Goal: Find specific page/section: Find specific page/section

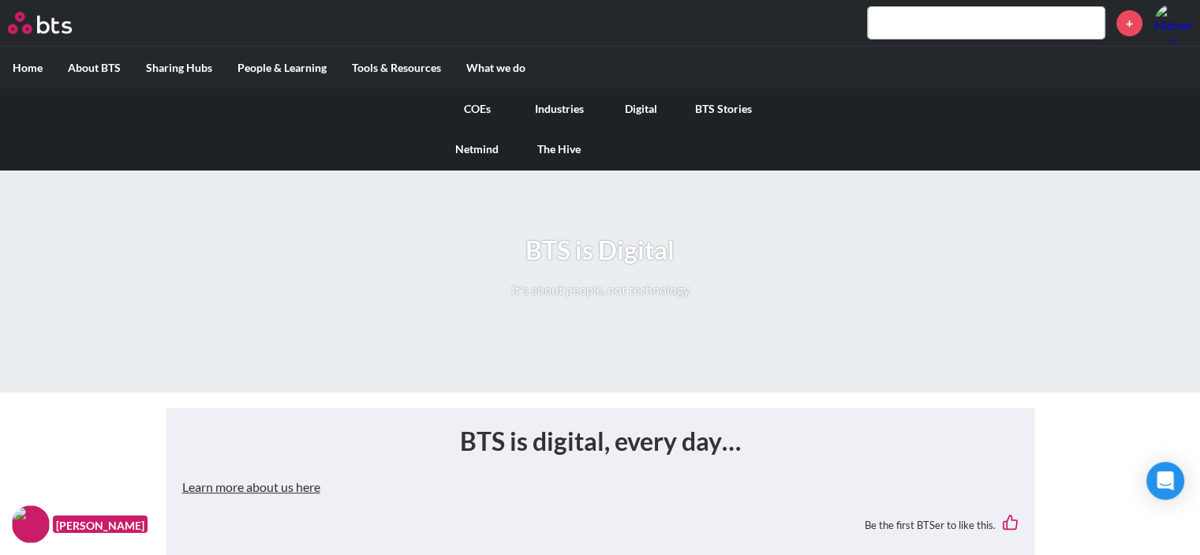
click at [641, 112] on link "Digital" at bounding box center [641, 108] width 82 height 41
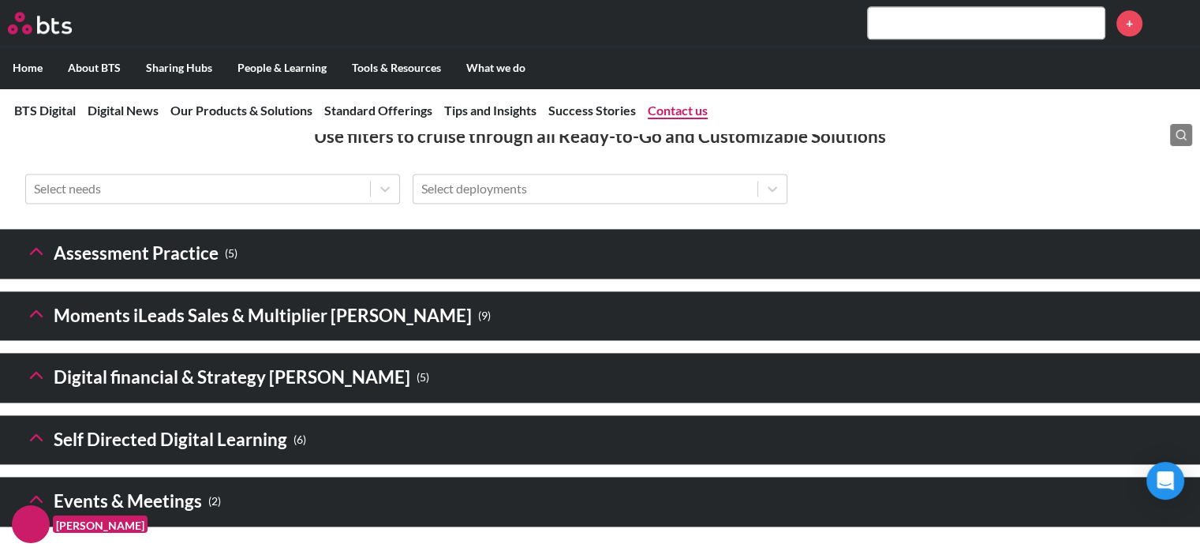
scroll to position [2430, 0]
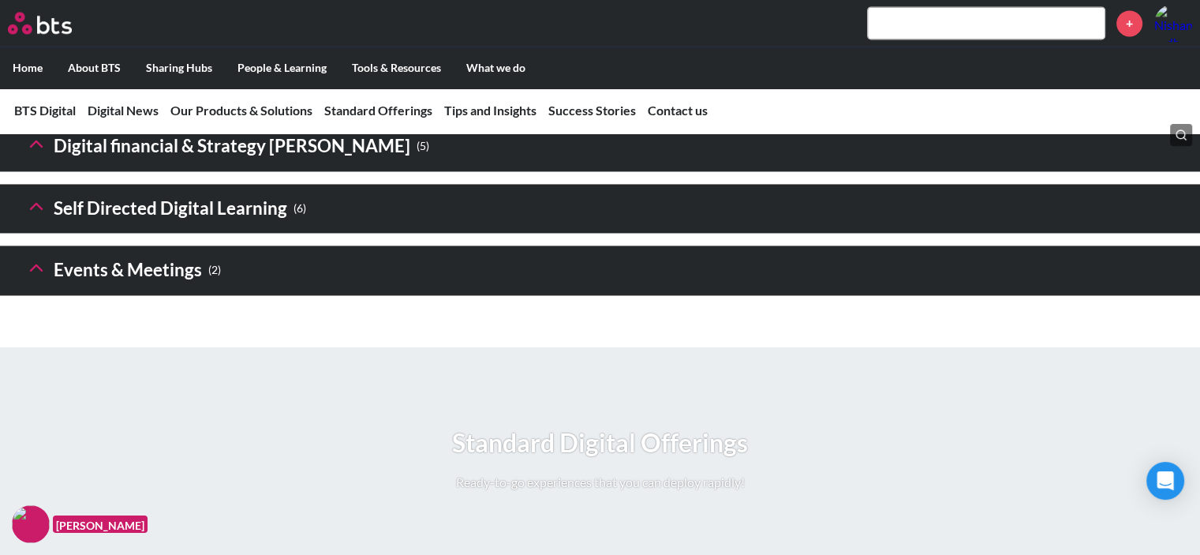
click at [36, 278] on icon at bounding box center [36, 267] width 22 height 22
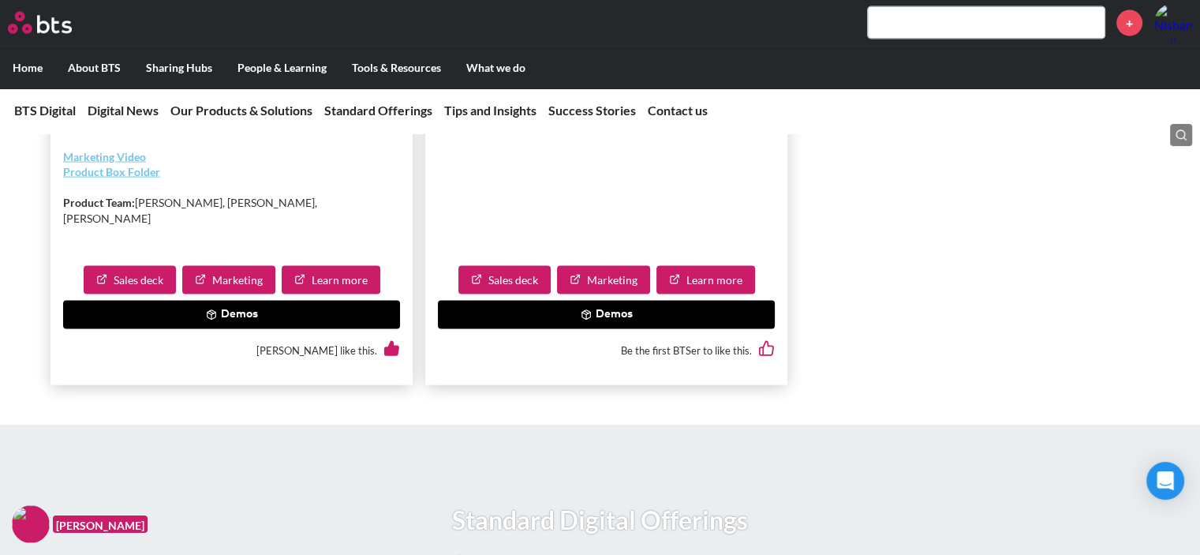
scroll to position [3312, 0]
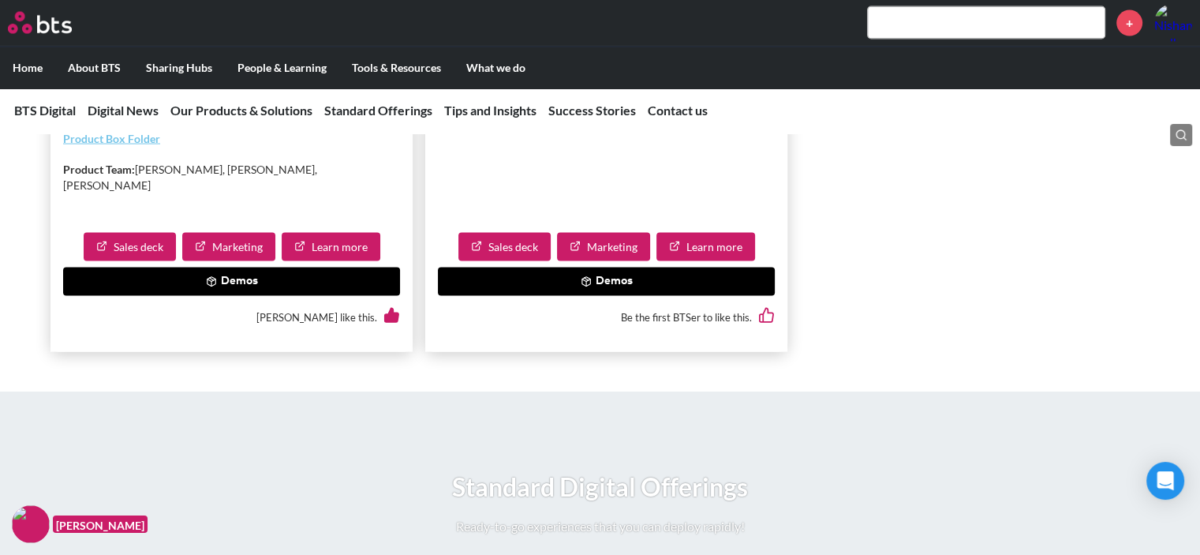
click at [603, 296] on button "Demos" at bounding box center [606, 281] width 337 height 28
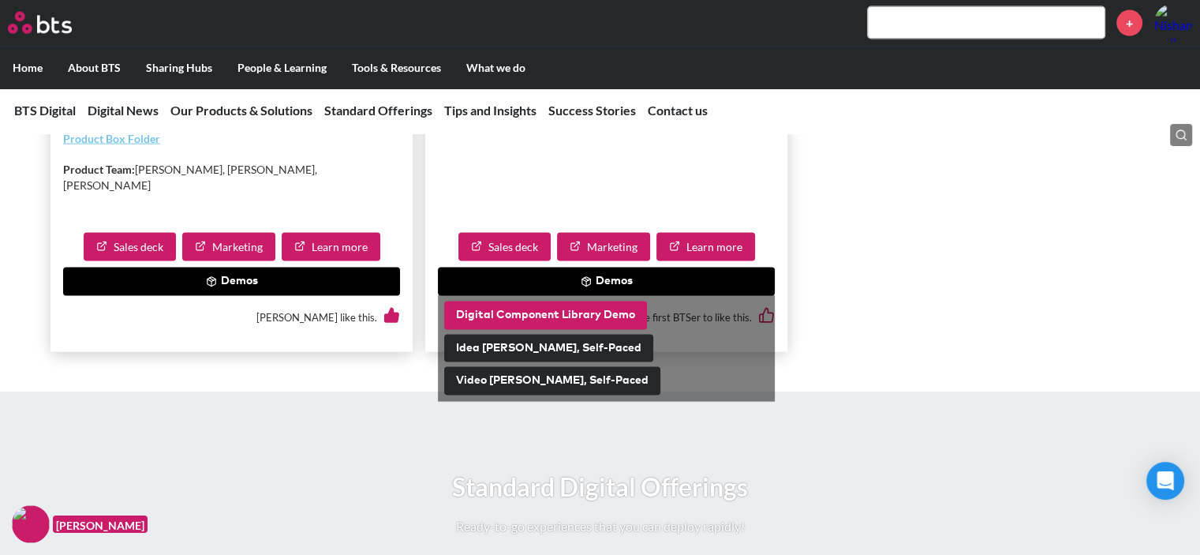
click at [552, 330] on button "Digital Component Library Demo" at bounding box center [545, 315] width 203 height 28
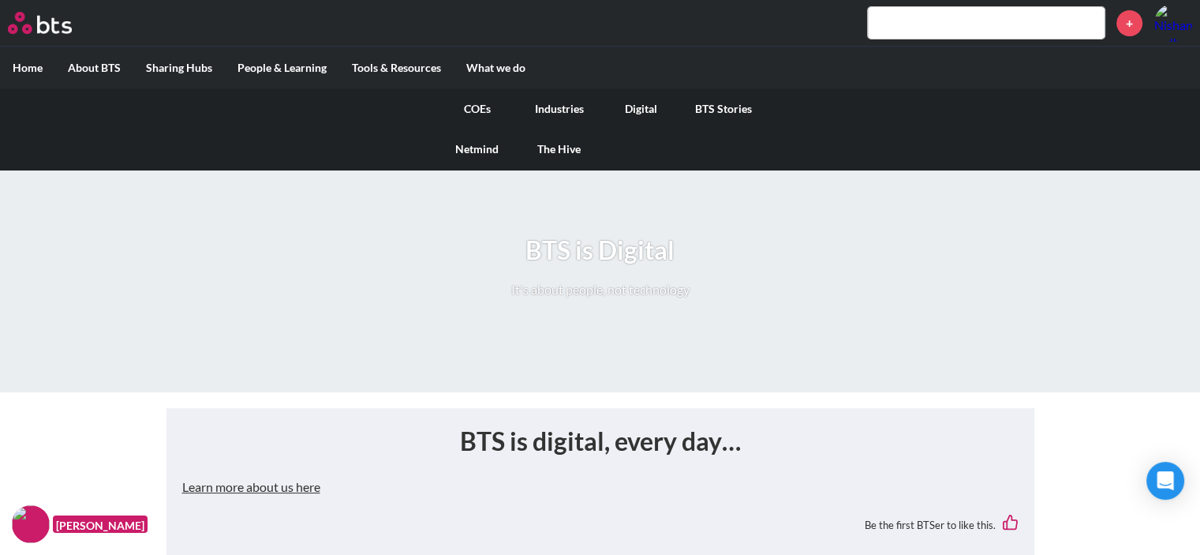
click at [656, 110] on link "Digital" at bounding box center [641, 108] width 82 height 41
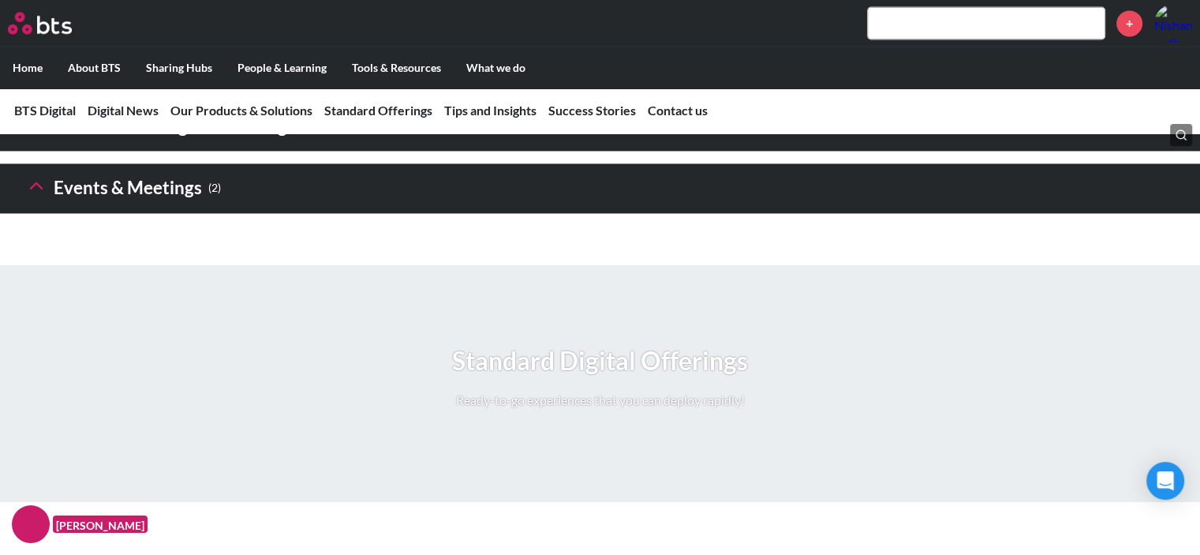
scroll to position [2512, 0]
click at [28, 196] on icon at bounding box center [36, 185] width 22 height 22
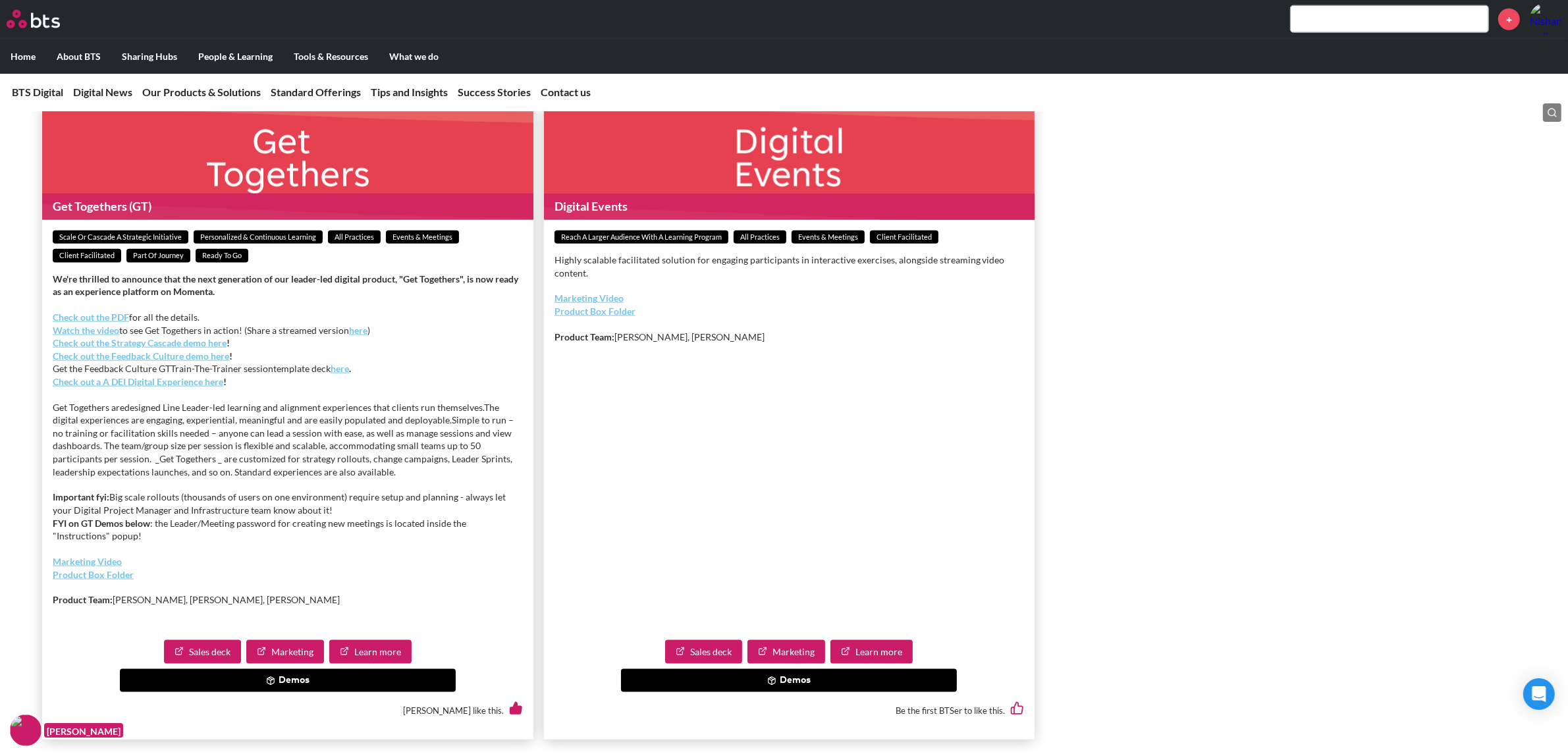
scroll to position [2095, 0]
drag, startPoint x: 1257, startPoint y: 3, endPoint x: 761, endPoint y: 743, distance: 890.9
click at [761, 462] on button "Demos" at bounding box center [789, 680] width 336 height 23
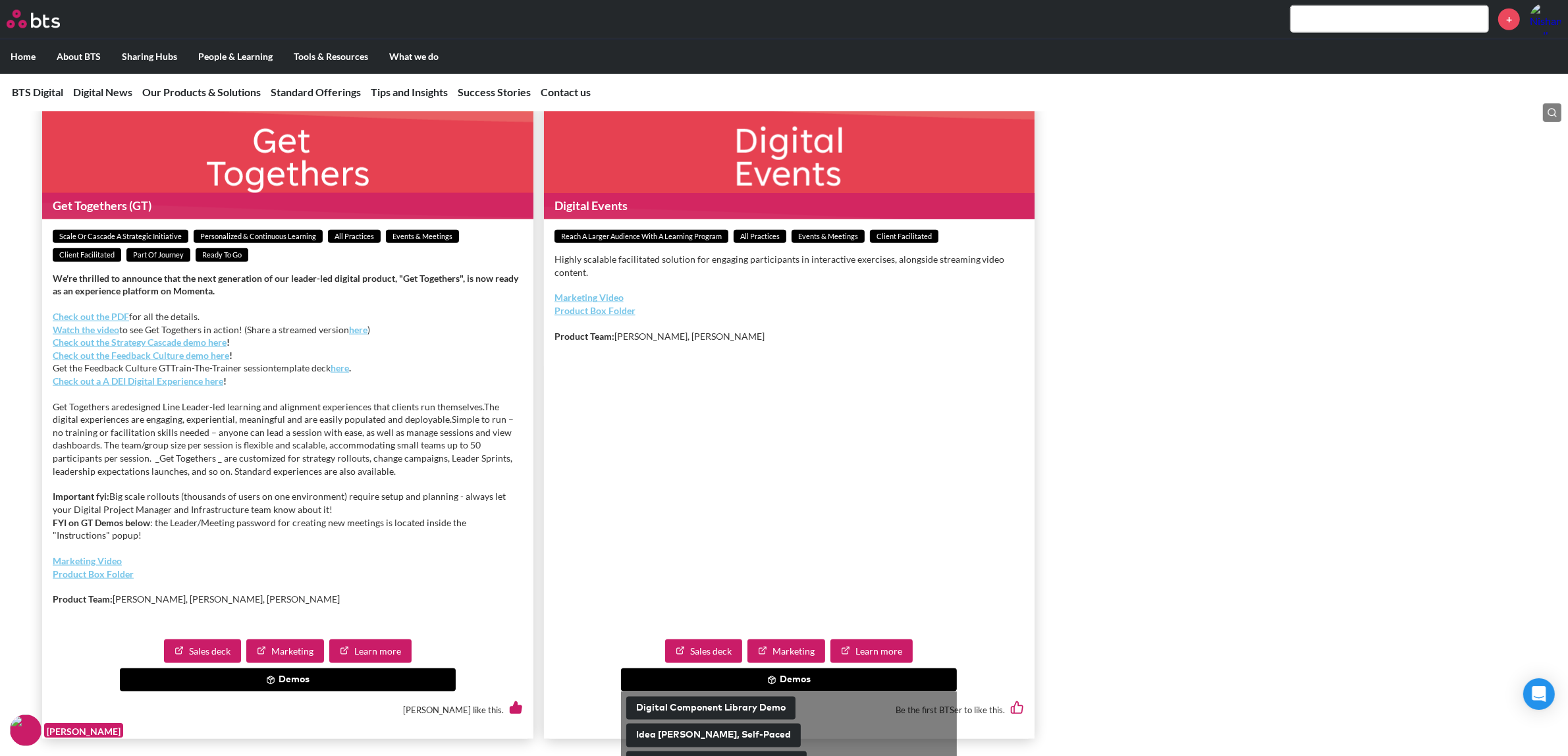
click at [768, 462] on icon at bounding box center [771, 679] width 9 height 9
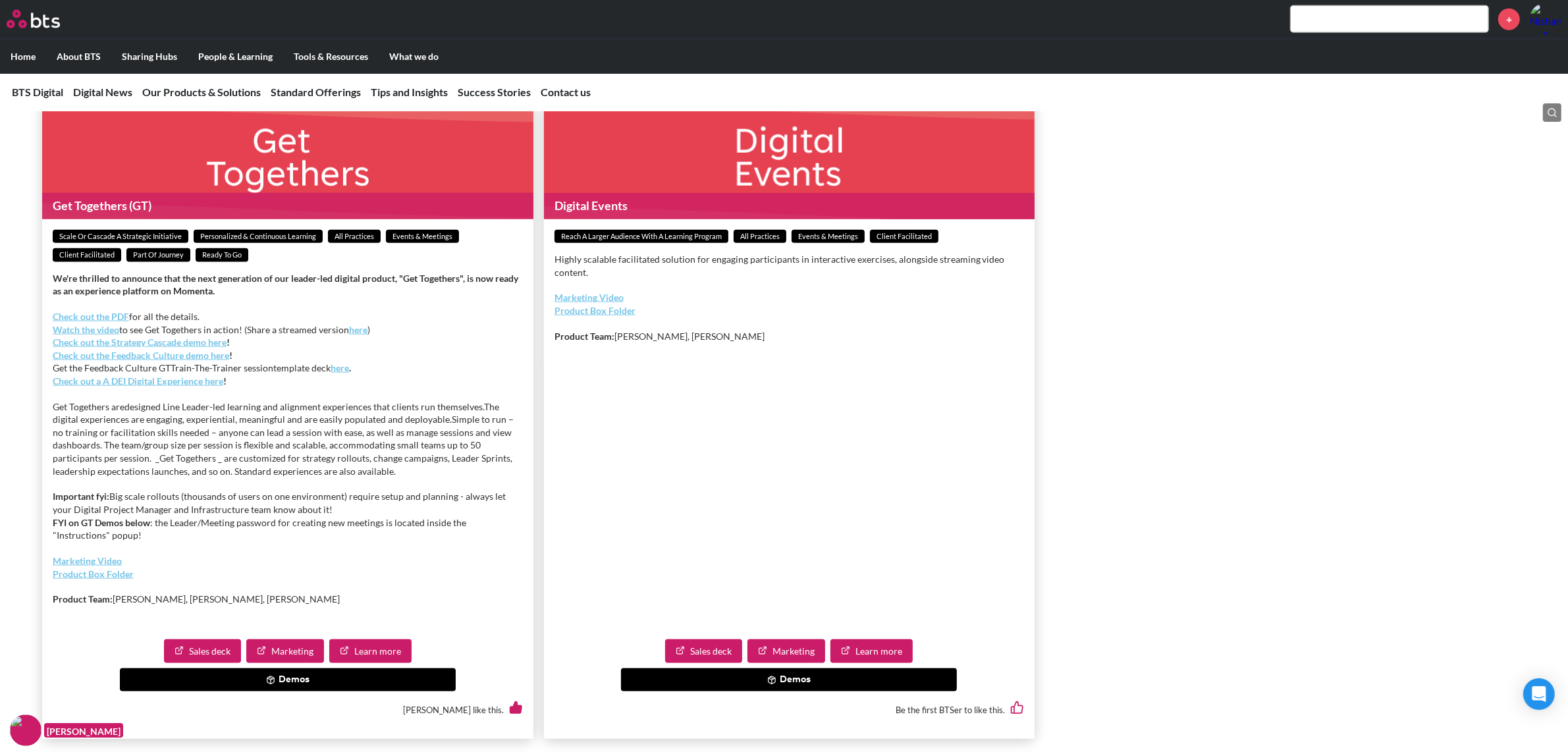
click at [791, 462] on button "Demos" at bounding box center [789, 680] width 336 height 23
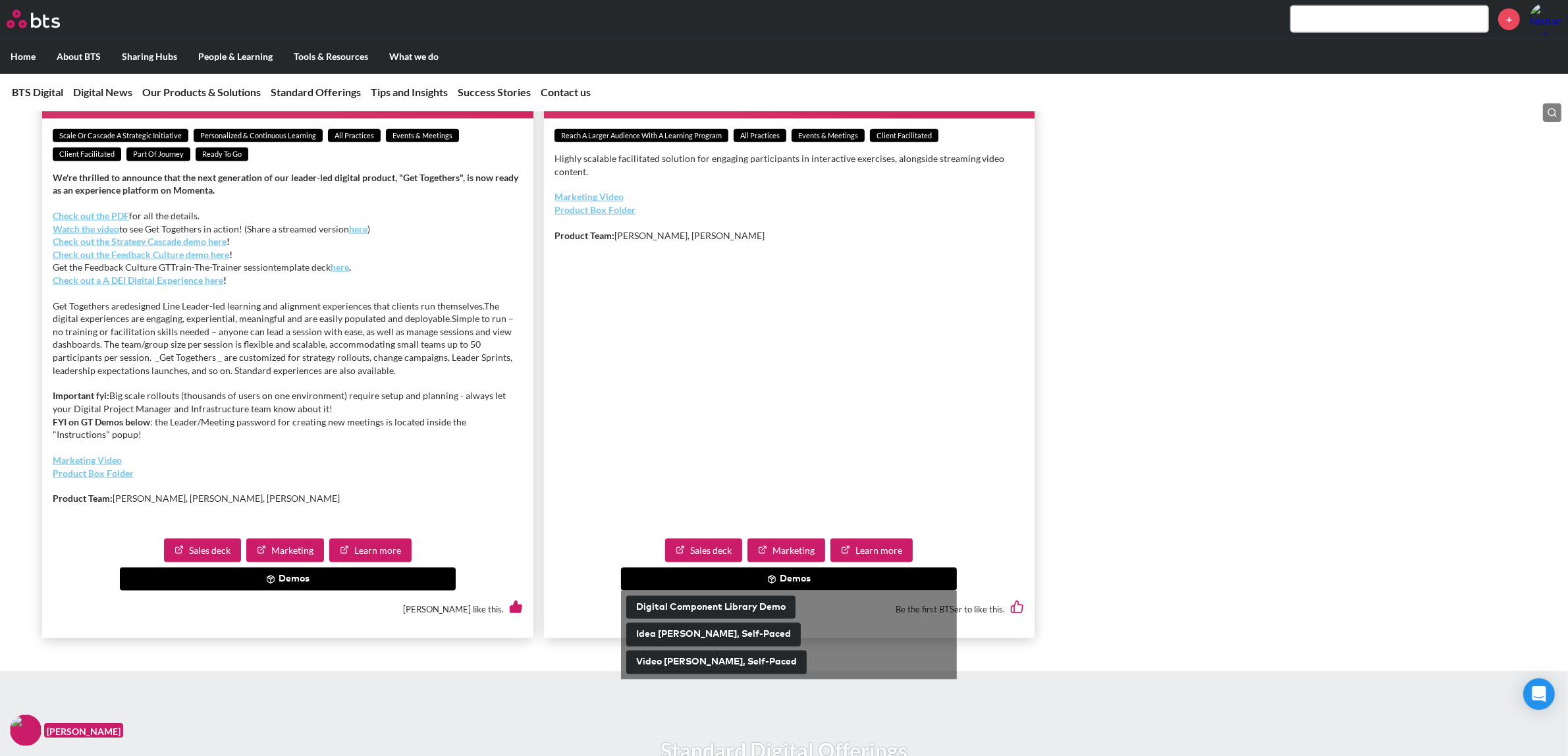
scroll to position [2197, 0]
click at [682, 462] on button "Digital Component Library Demo" at bounding box center [711, 607] width 169 height 23
